Goal: Task Accomplishment & Management: Manage account settings

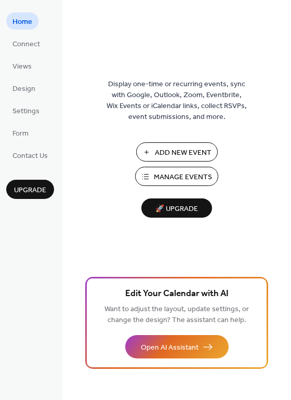
click at [170, 179] on span "Manage Events" at bounding box center [183, 177] width 58 height 11
click at [29, 187] on span "Upgrade" at bounding box center [30, 190] width 32 height 11
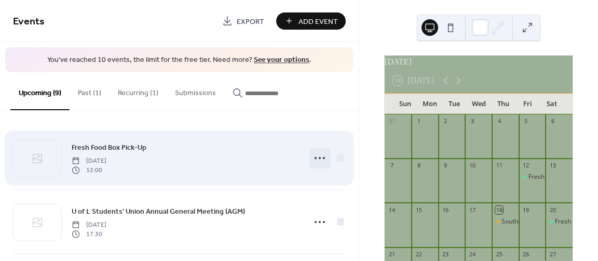
click at [315, 157] on icon at bounding box center [319, 158] width 17 height 17
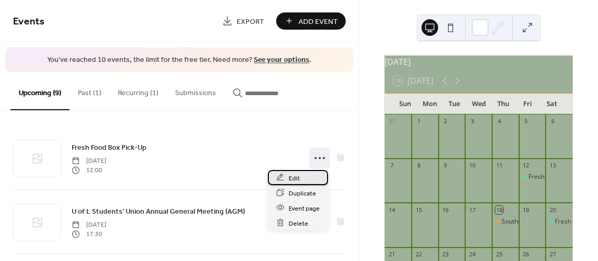
click at [296, 176] on span "Edit" at bounding box center [294, 177] width 11 height 11
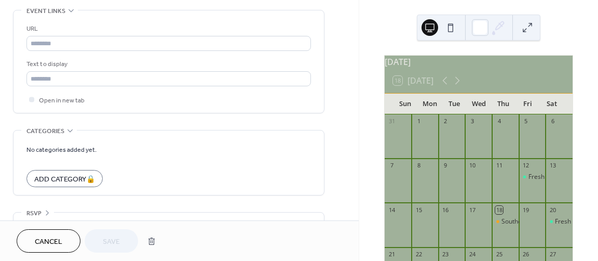
scroll to position [593, 0]
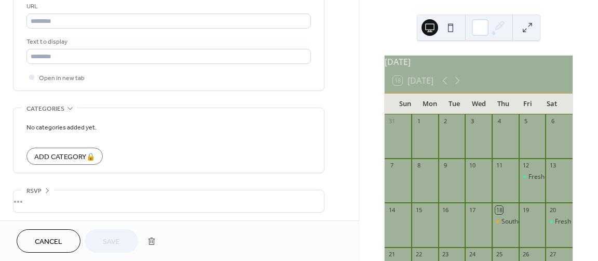
click at [47, 236] on span "Cancel" at bounding box center [49, 241] width 28 height 11
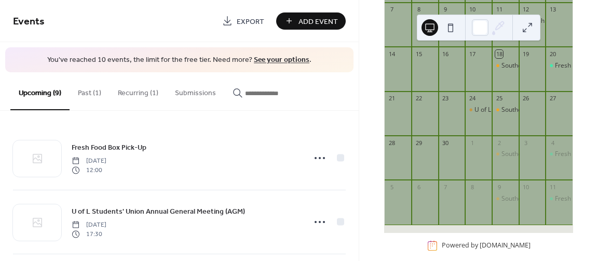
click at [305, 22] on div "Add Event" at bounding box center [311, 20] width 70 height 17
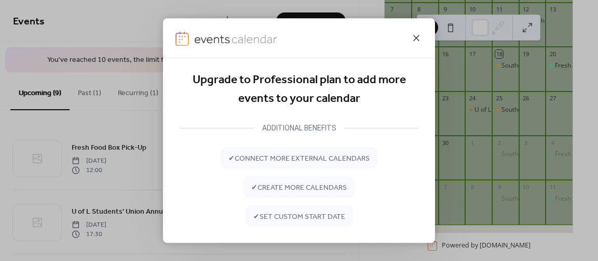
click at [417, 35] on icon at bounding box center [416, 38] width 12 height 12
